Goal: Check status: Check status

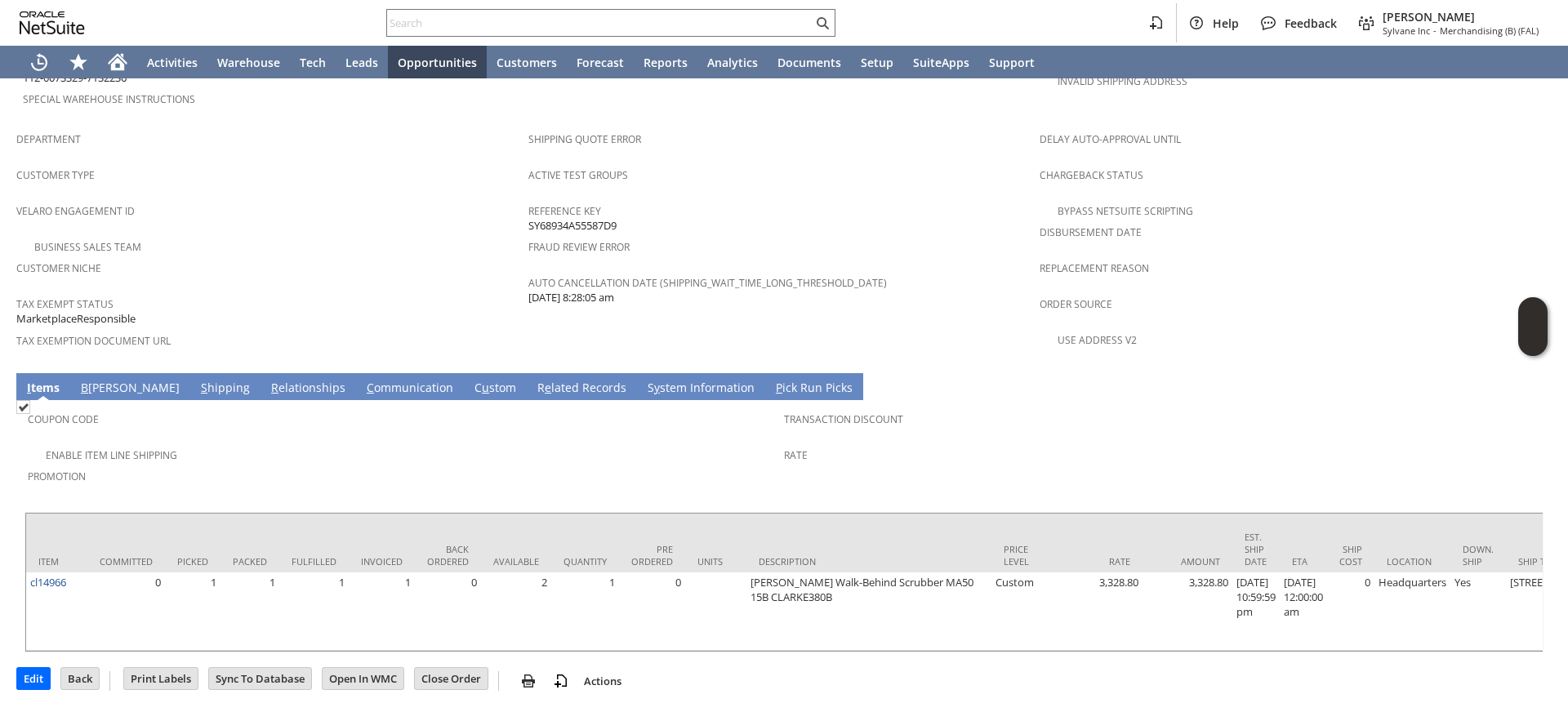
scroll to position [1009, 0]
click at [592, 26] on input "text" at bounding box center [600, 23] width 425 height 20
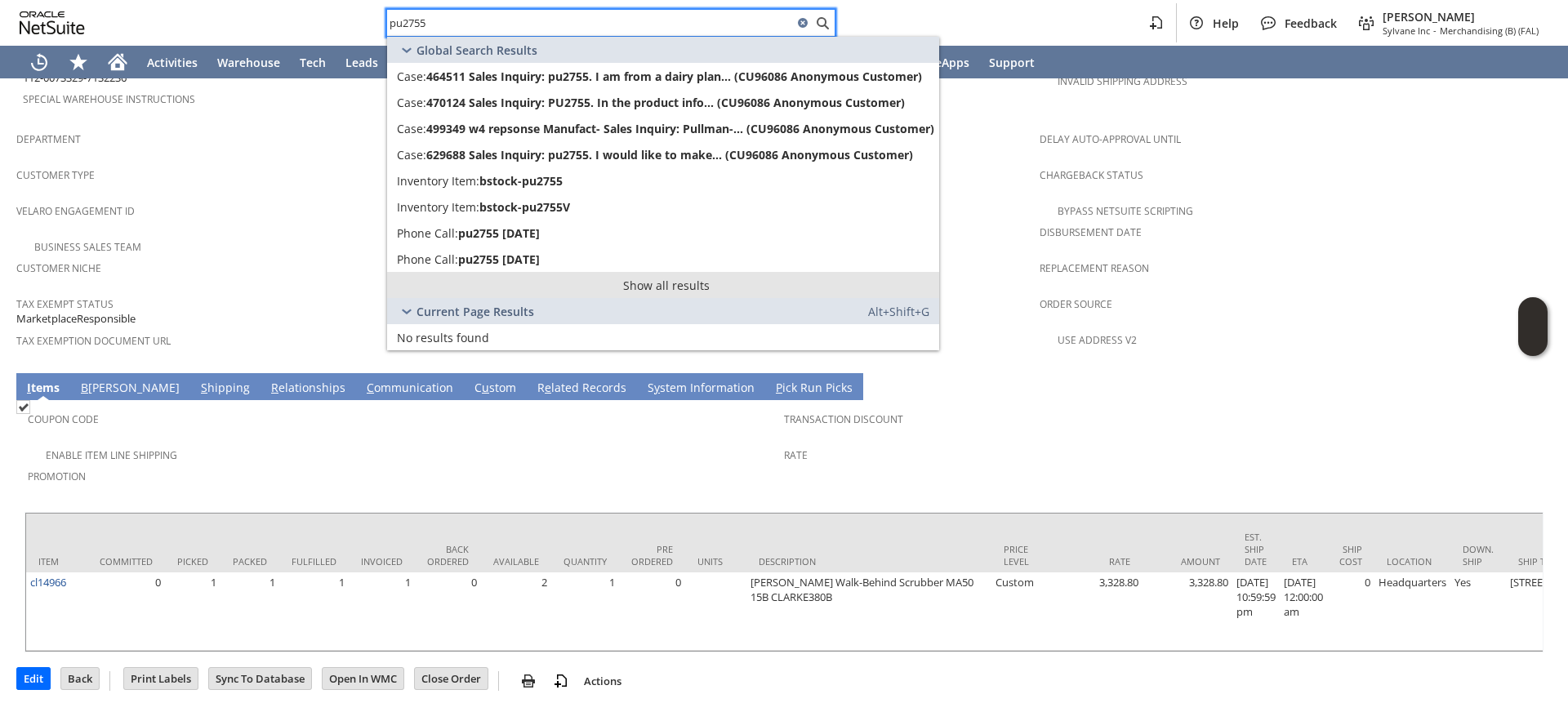
type input "pu2755"
click at [648, 285] on link "Show all results" at bounding box center [663, 285] width 552 height 26
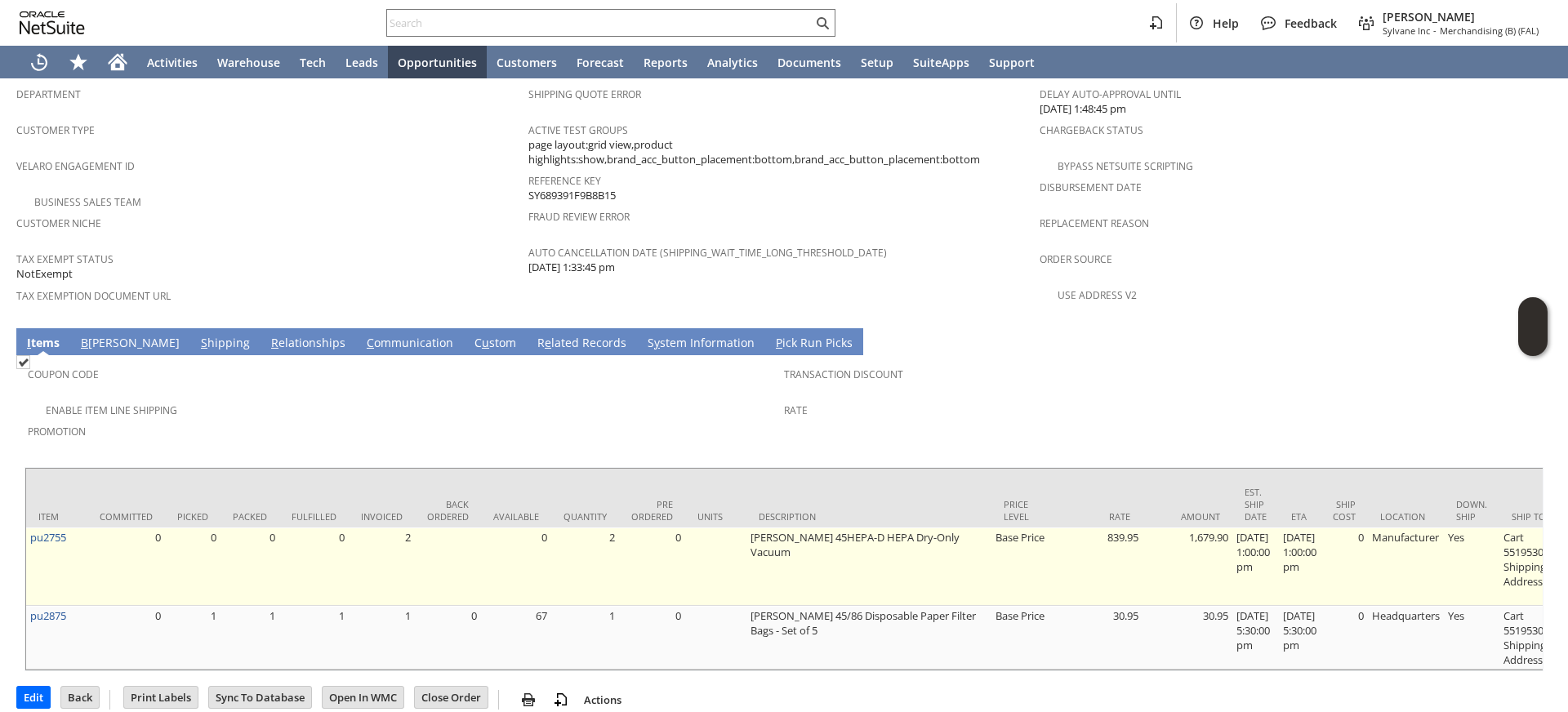
scroll to position [1045, 0]
